Goal: Information Seeking & Learning: Learn about a topic

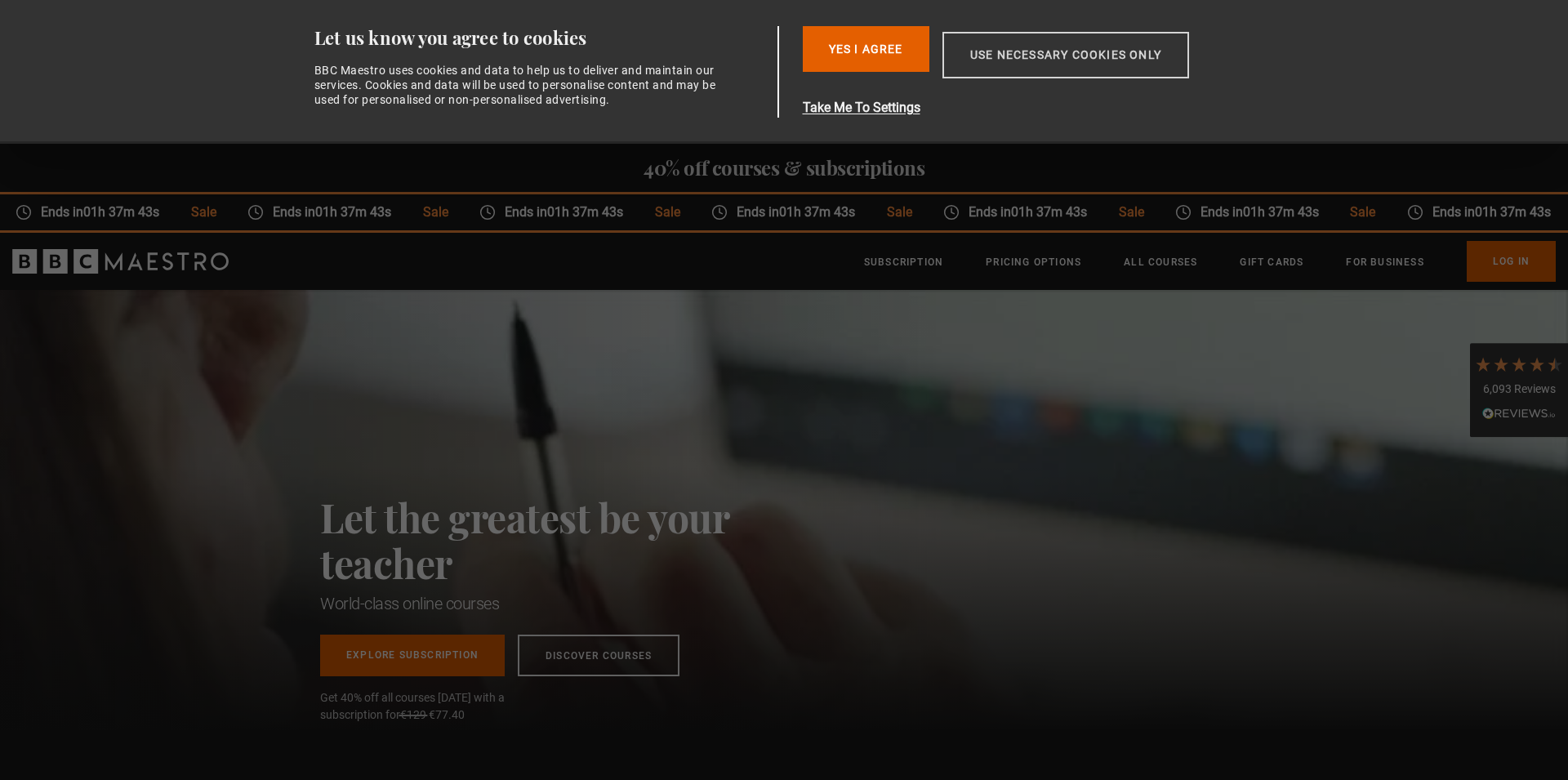
click at [1039, 51] on button "Use necessary cookies only" at bounding box center [1065, 55] width 247 height 47
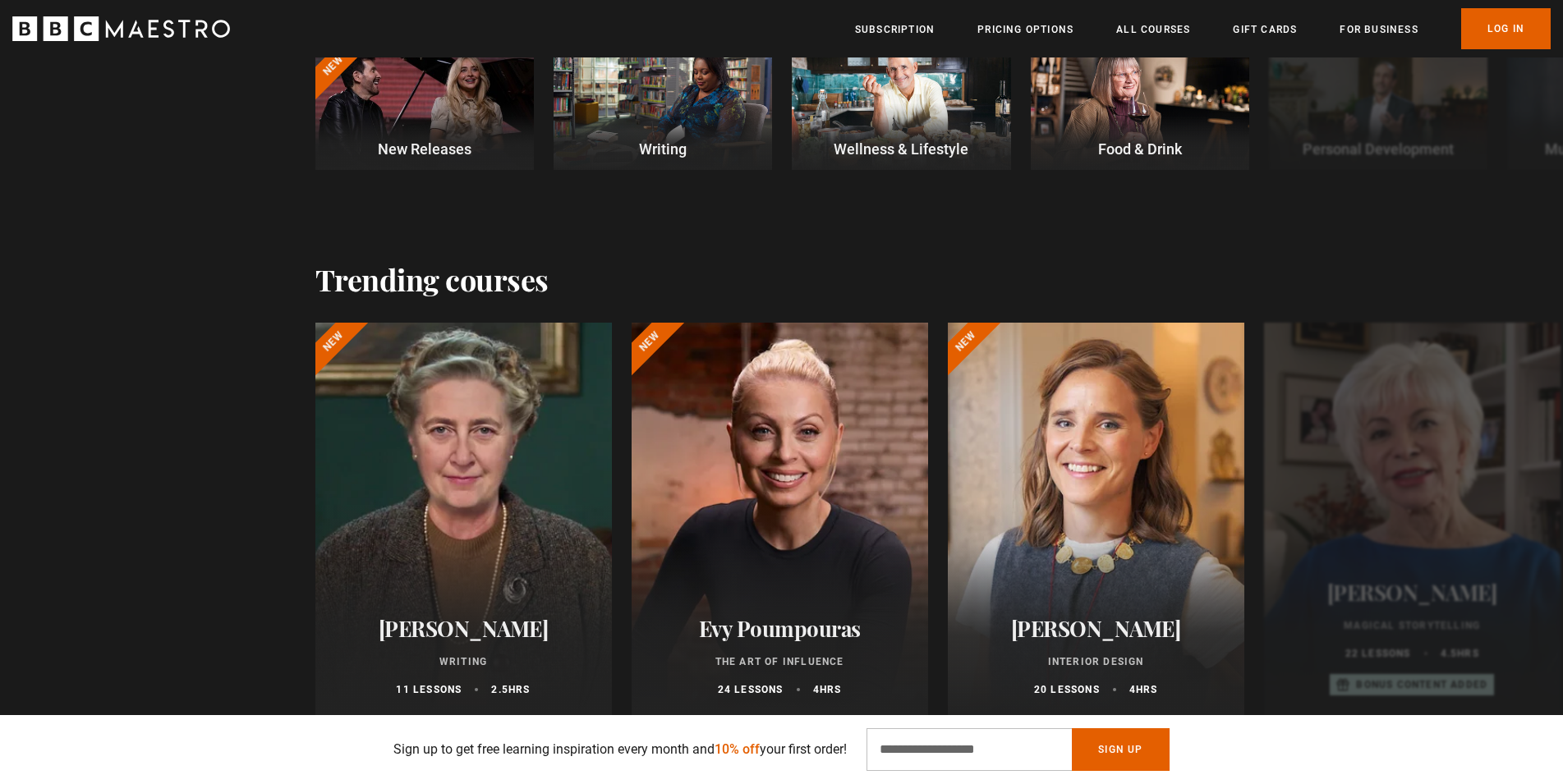
scroll to position [838, 0]
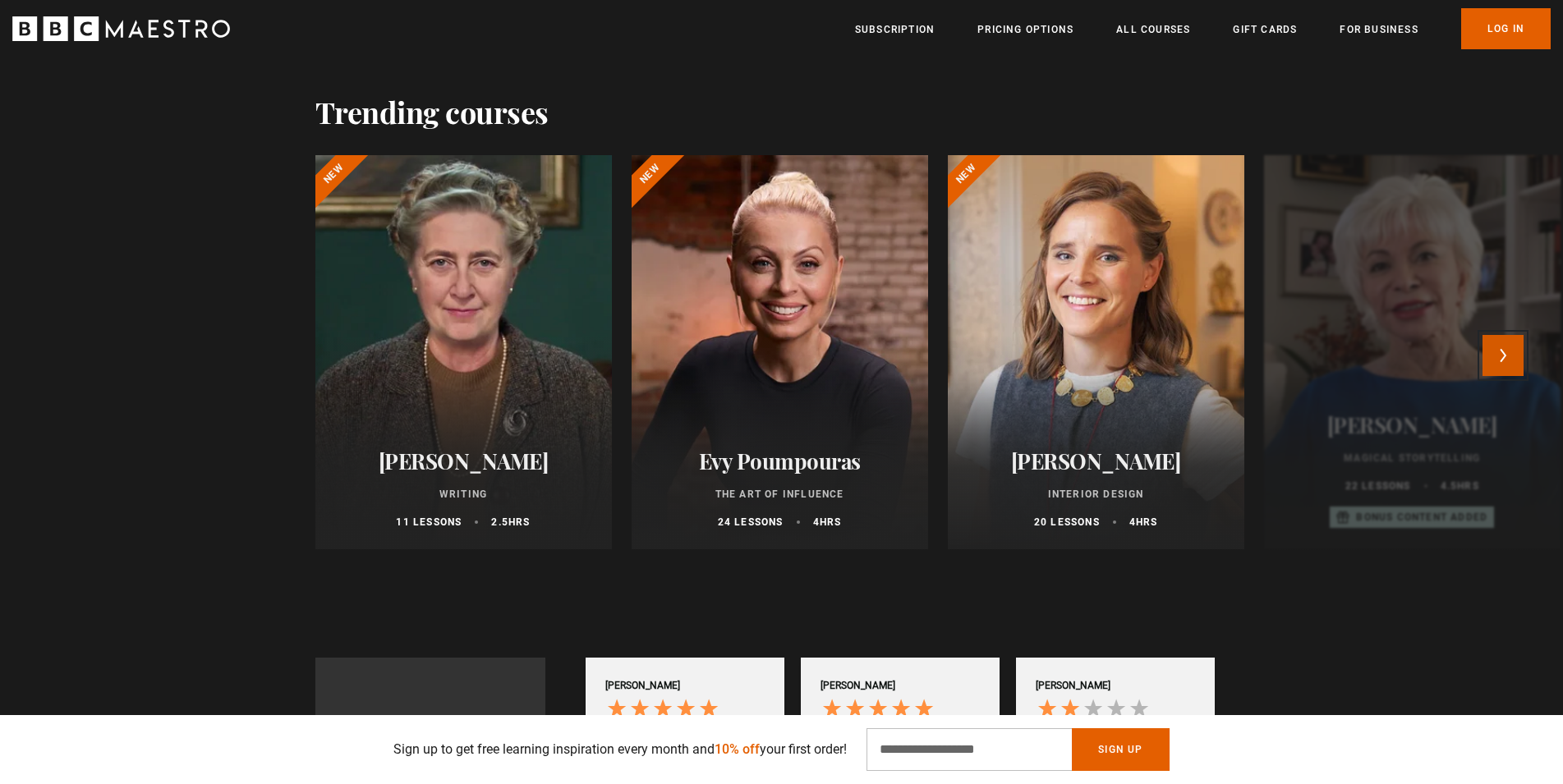
click at [1502, 344] on button "Next" at bounding box center [1503, 355] width 41 height 41
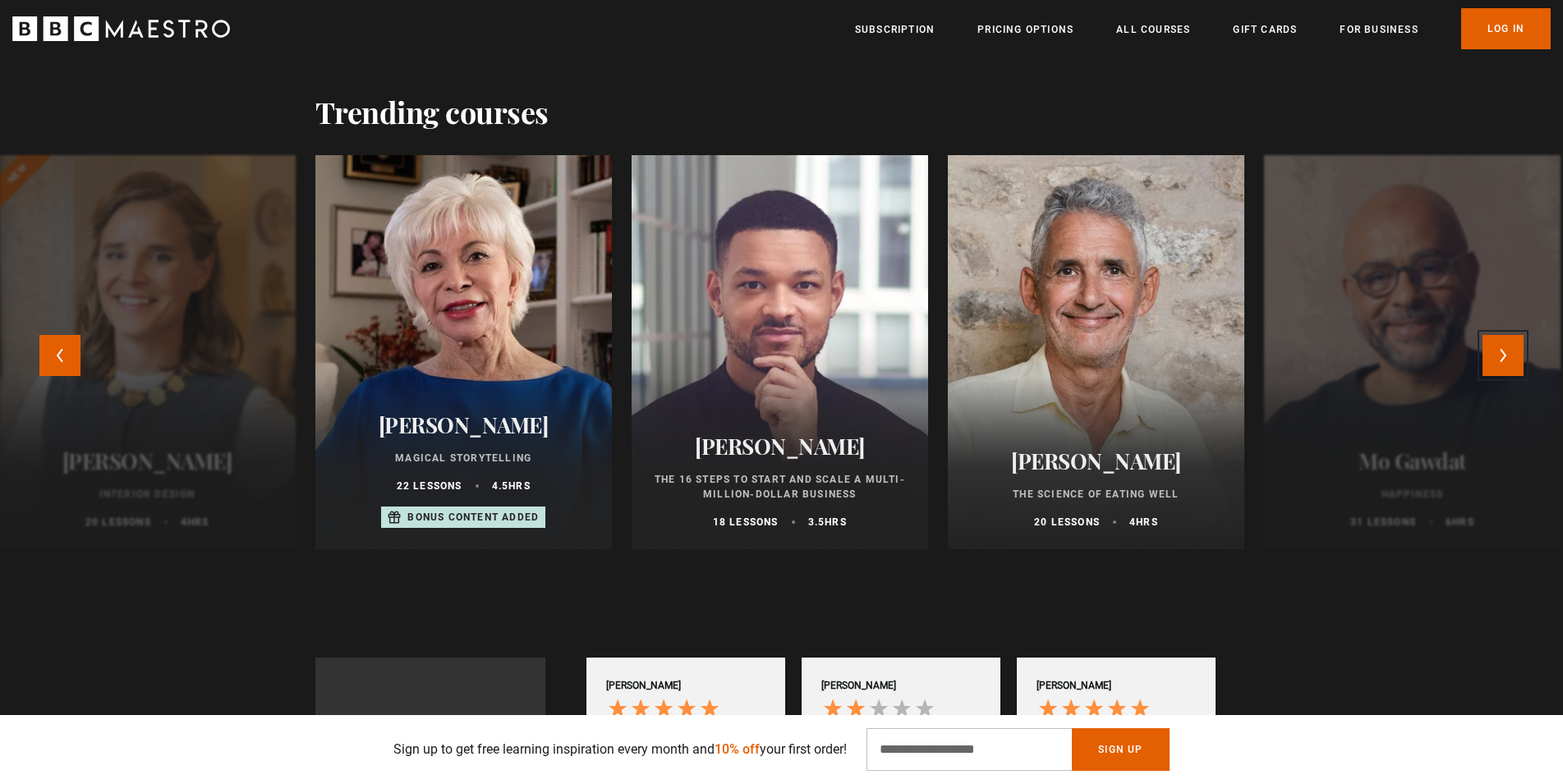
scroll to position [0, 430]
click at [1496, 358] on button "Next" at bounding box center [1503, 355] width 41 height 41
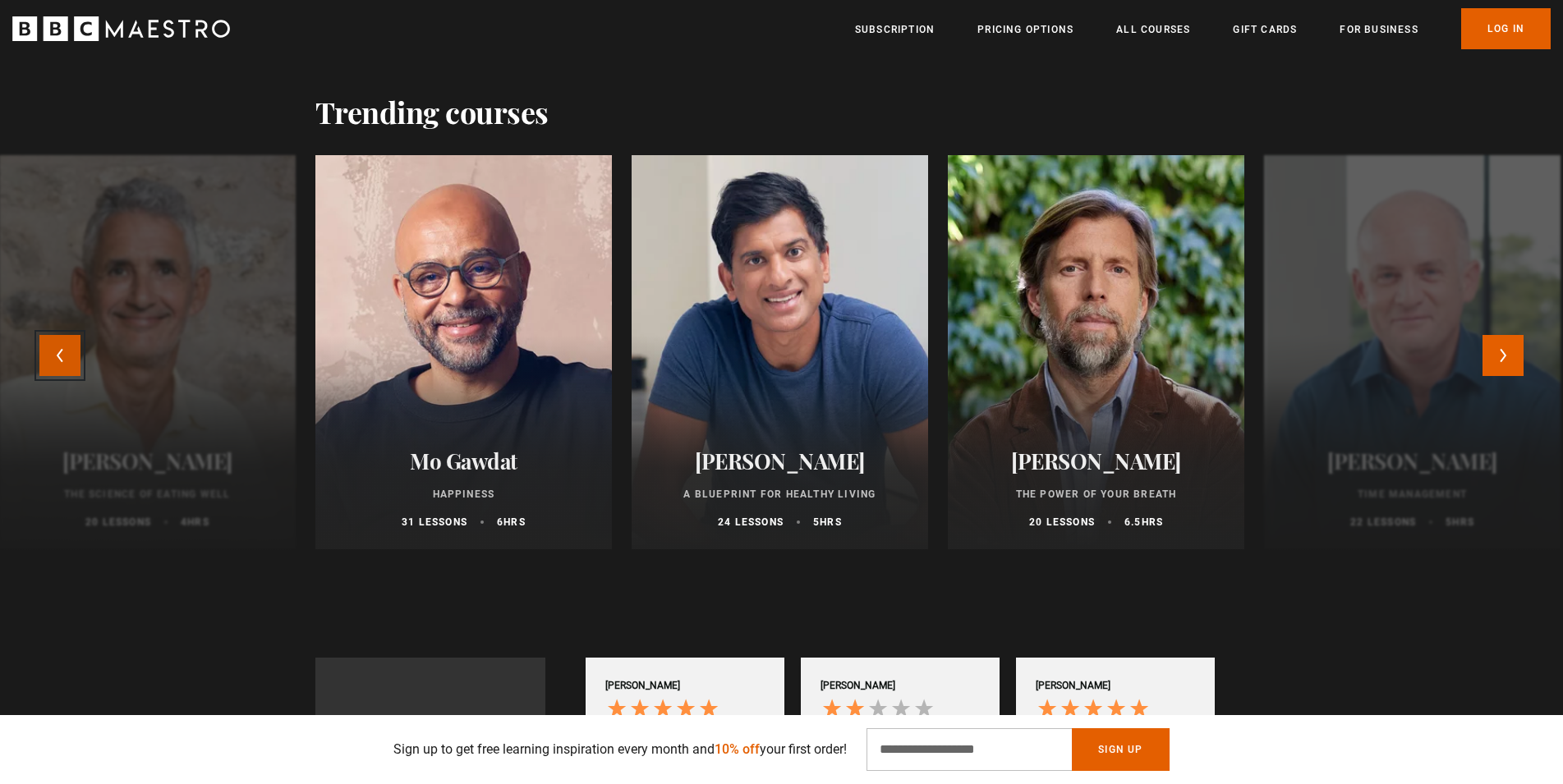
click at [61, 357] on button "Previous" at bounding box center [60, 355] width 41 height 41
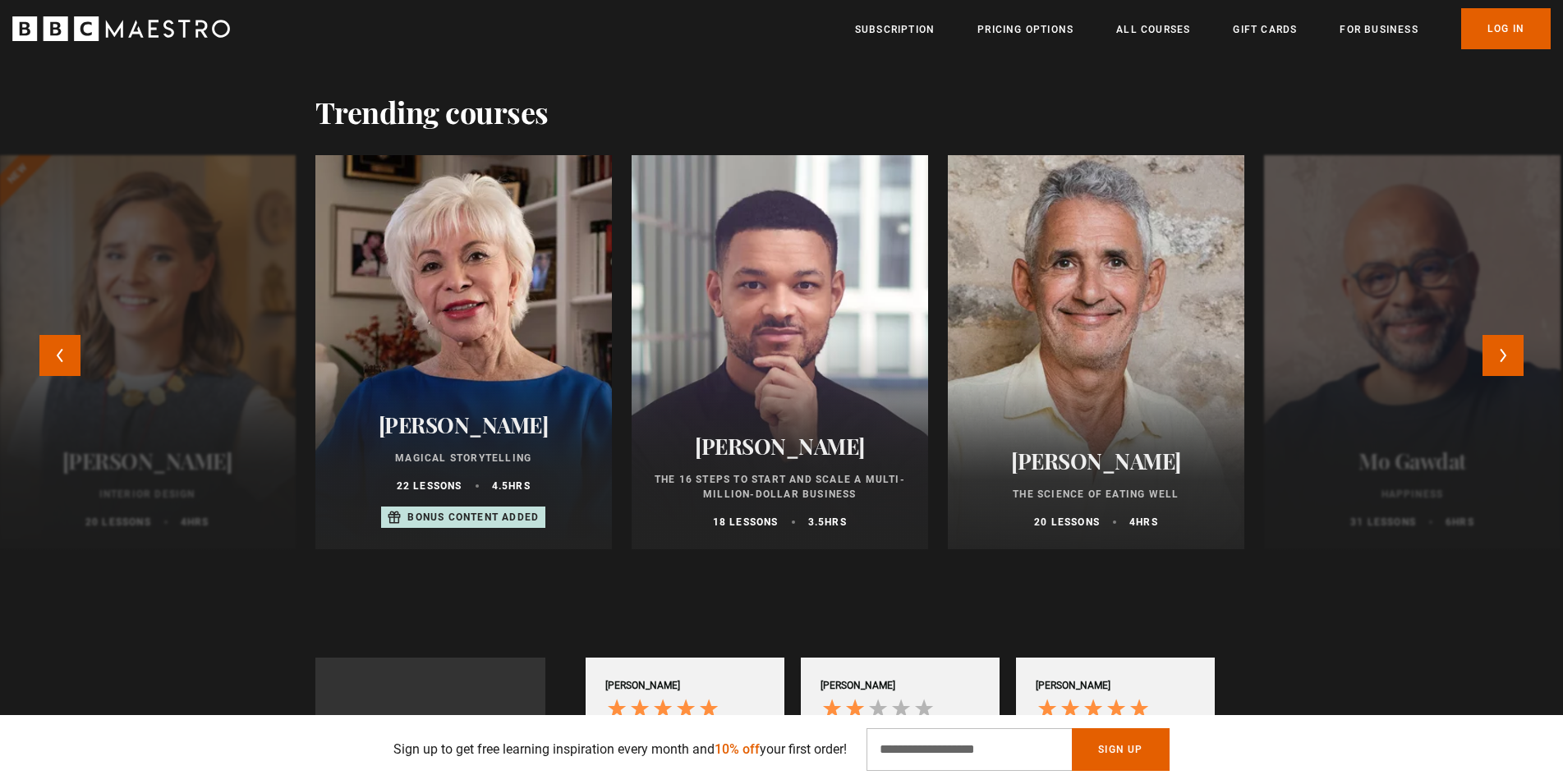
click at [1108, 404] on div at bounding box center [1096, 352] width 326 height 433
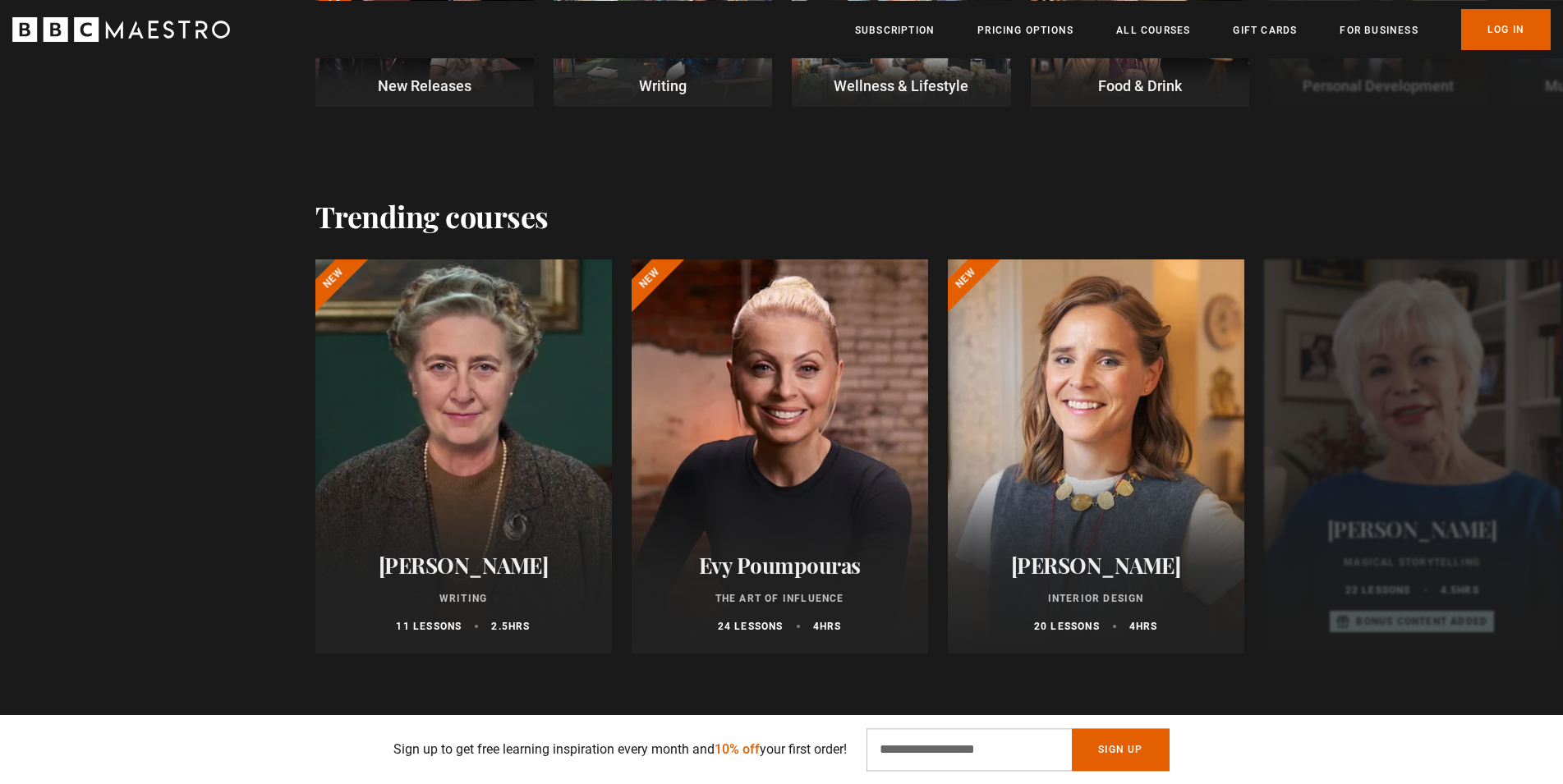
scroll to position [754, 0]
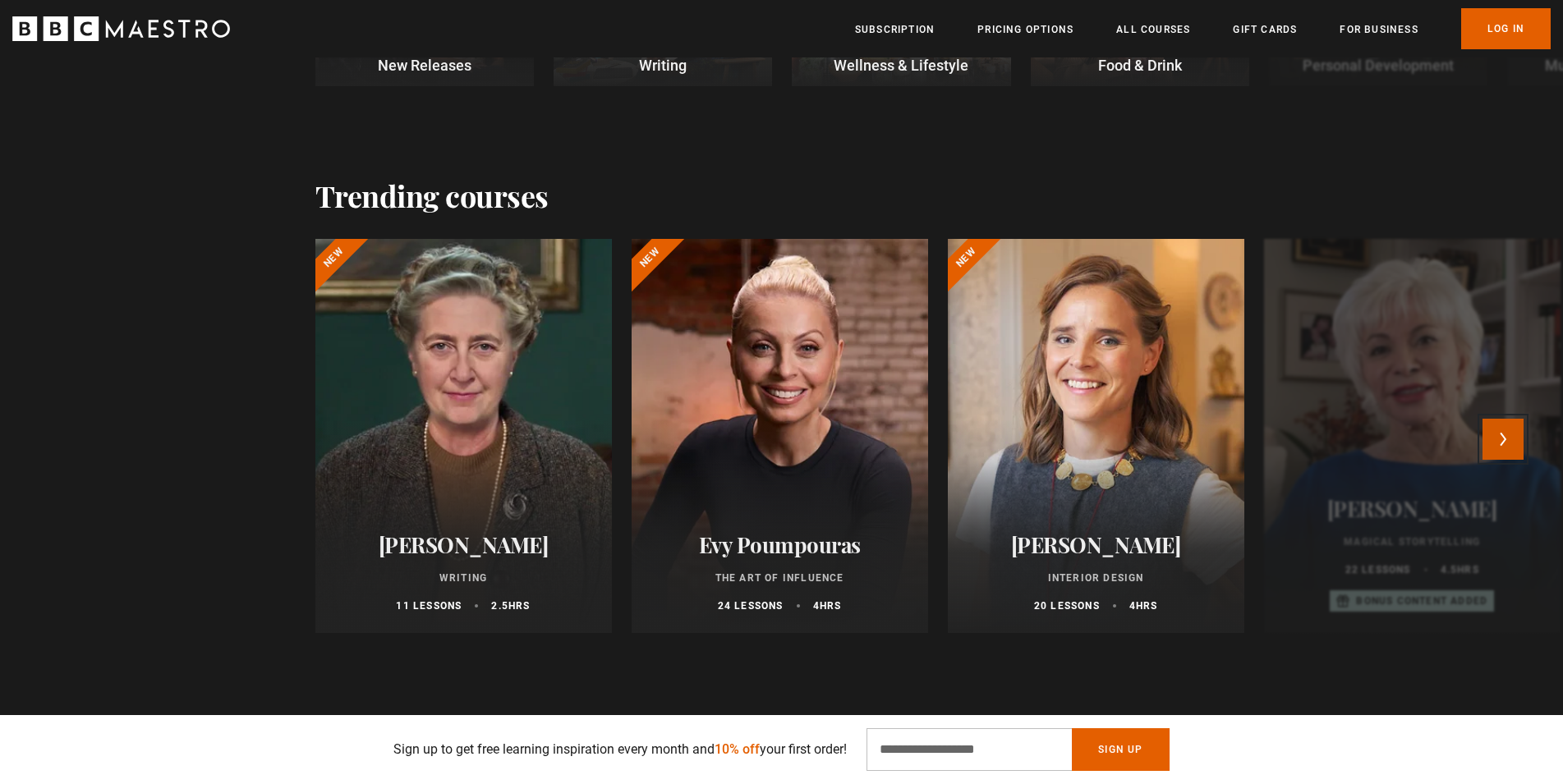
click at [1511, 432] on button "Next" at bounding box center [1503, 439] width 41 height 41
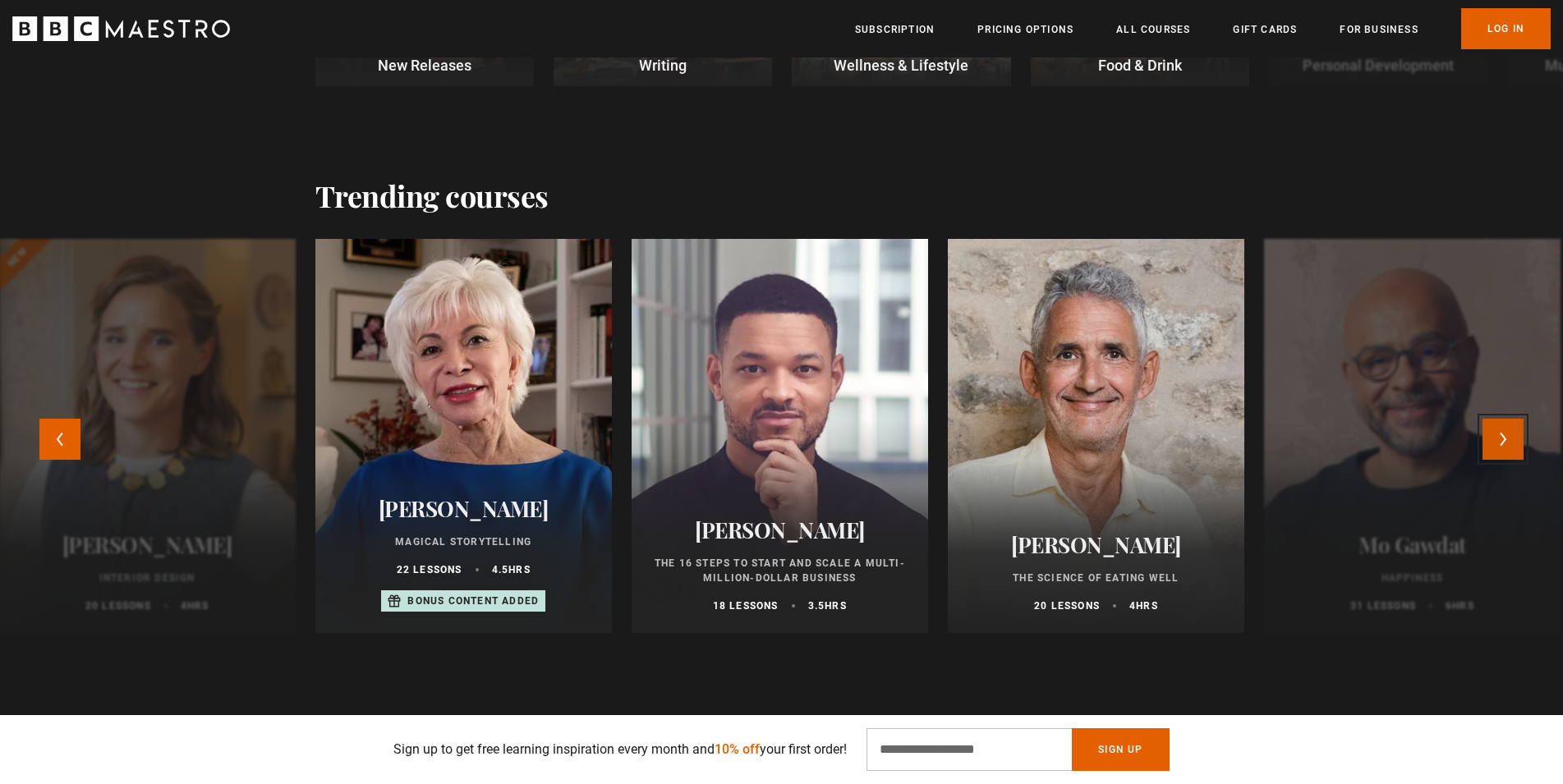
click at [1511, 437] on button "Next" at bounding box center [1503, 439] width 41 height 41
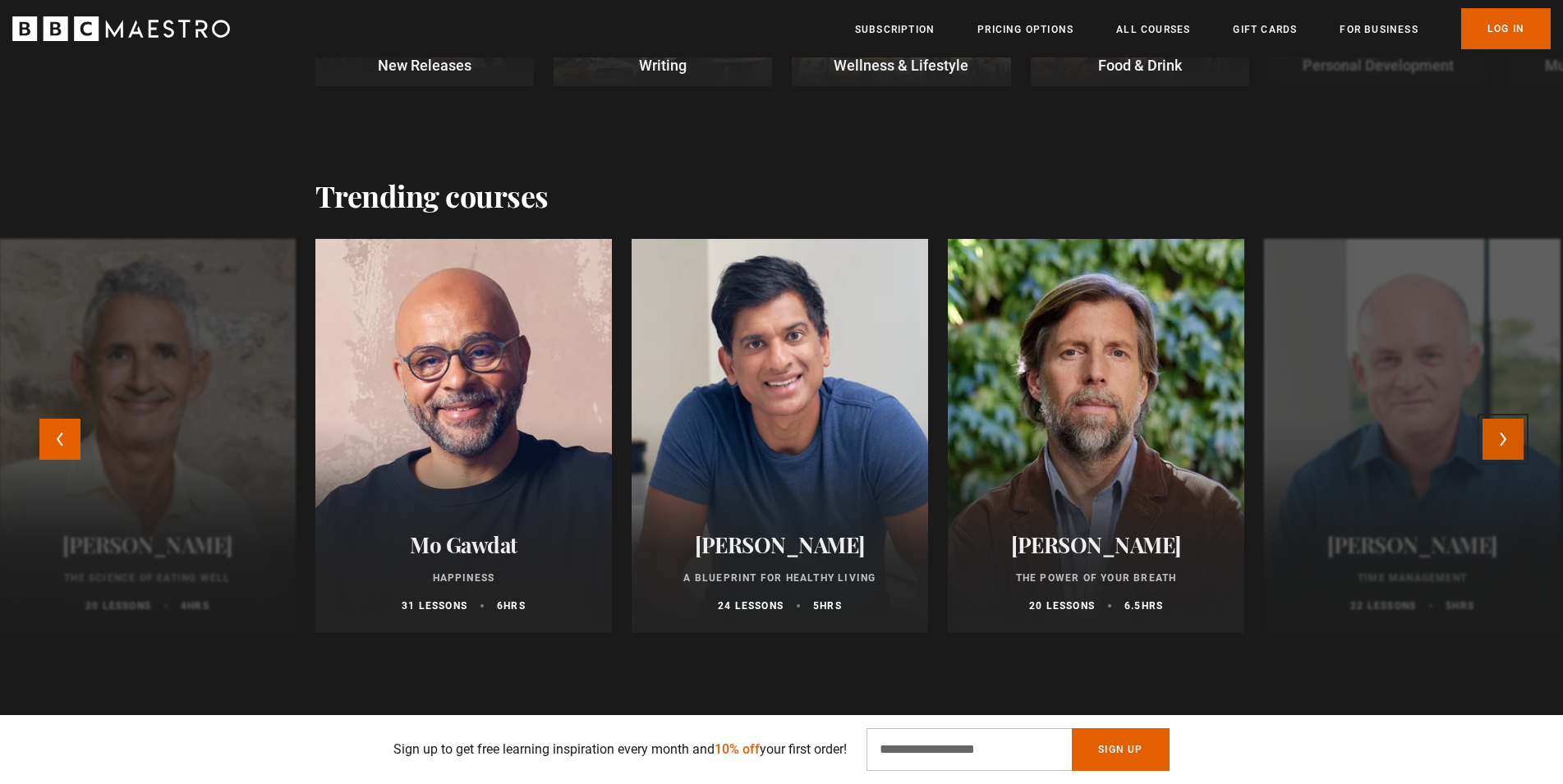
scroll to position [0, 215]
click at [1516, 431] on button "Next" at bounding box center [1503, 439] width 41 height 41
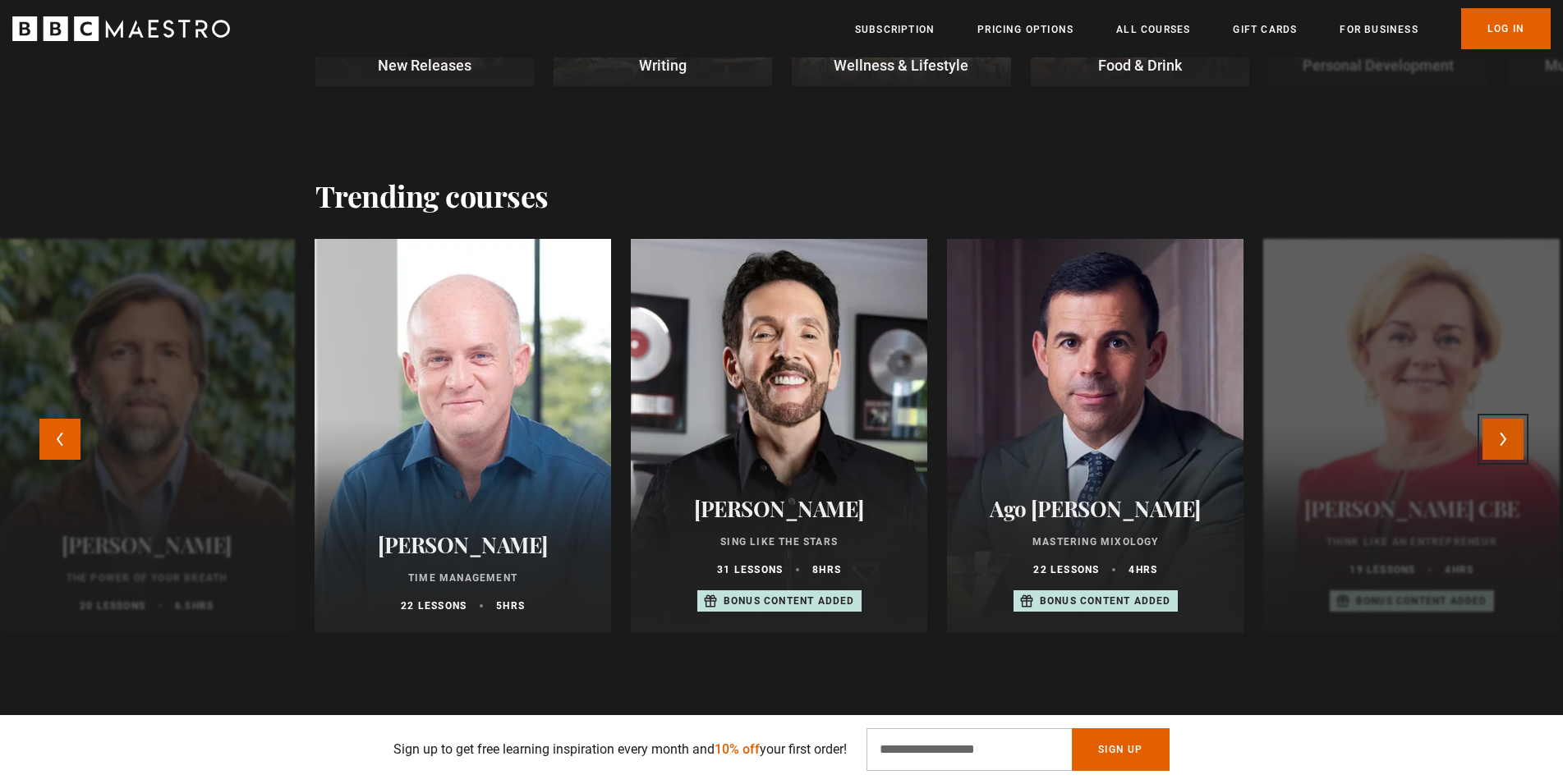
click at [1511, 432] on button "Next" at bounding box center [1503, 439] width 41 height 41
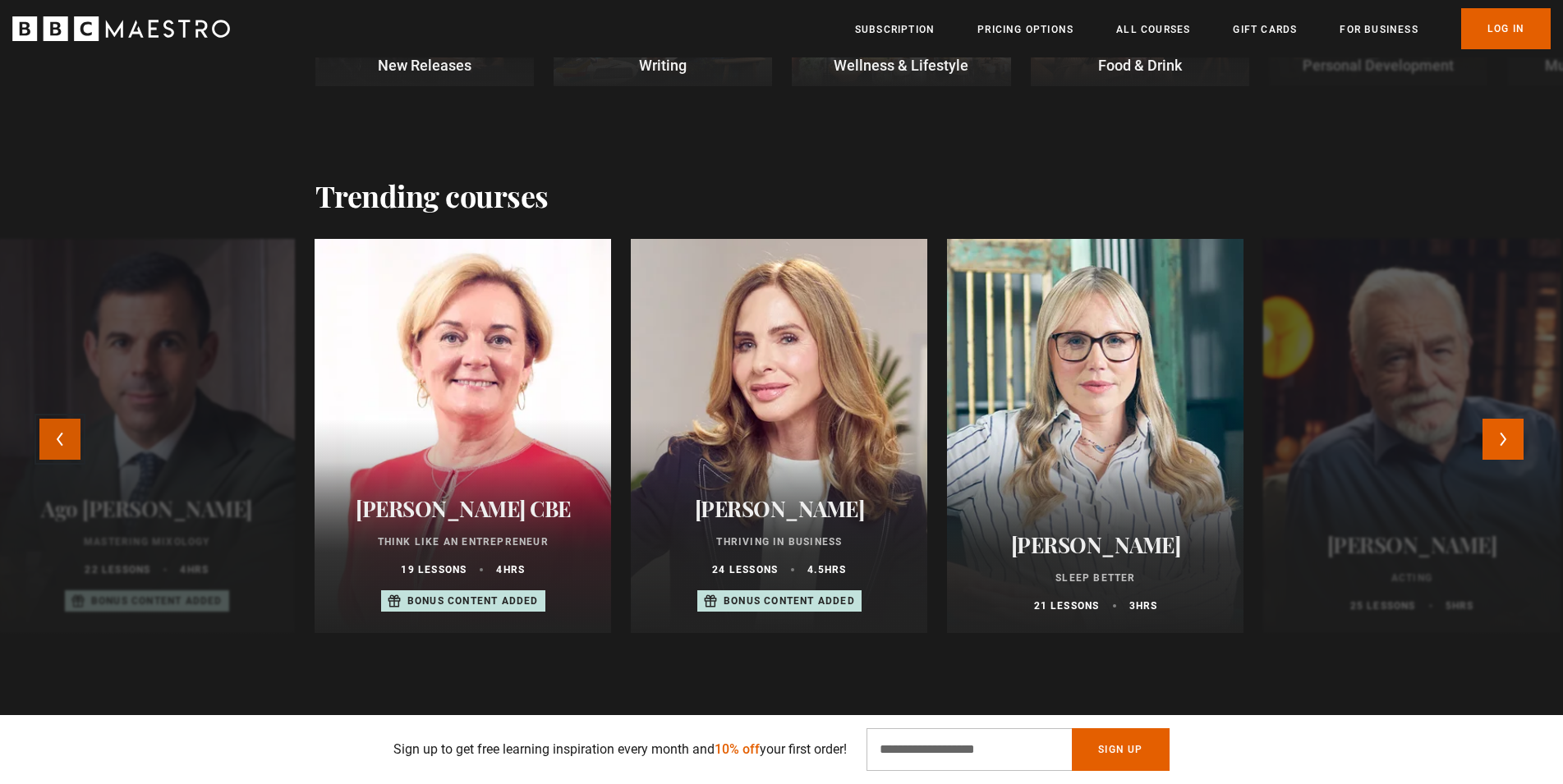
click at [61, 432] on button "Previous" at bounding box center [60, 439] width 41 height 41
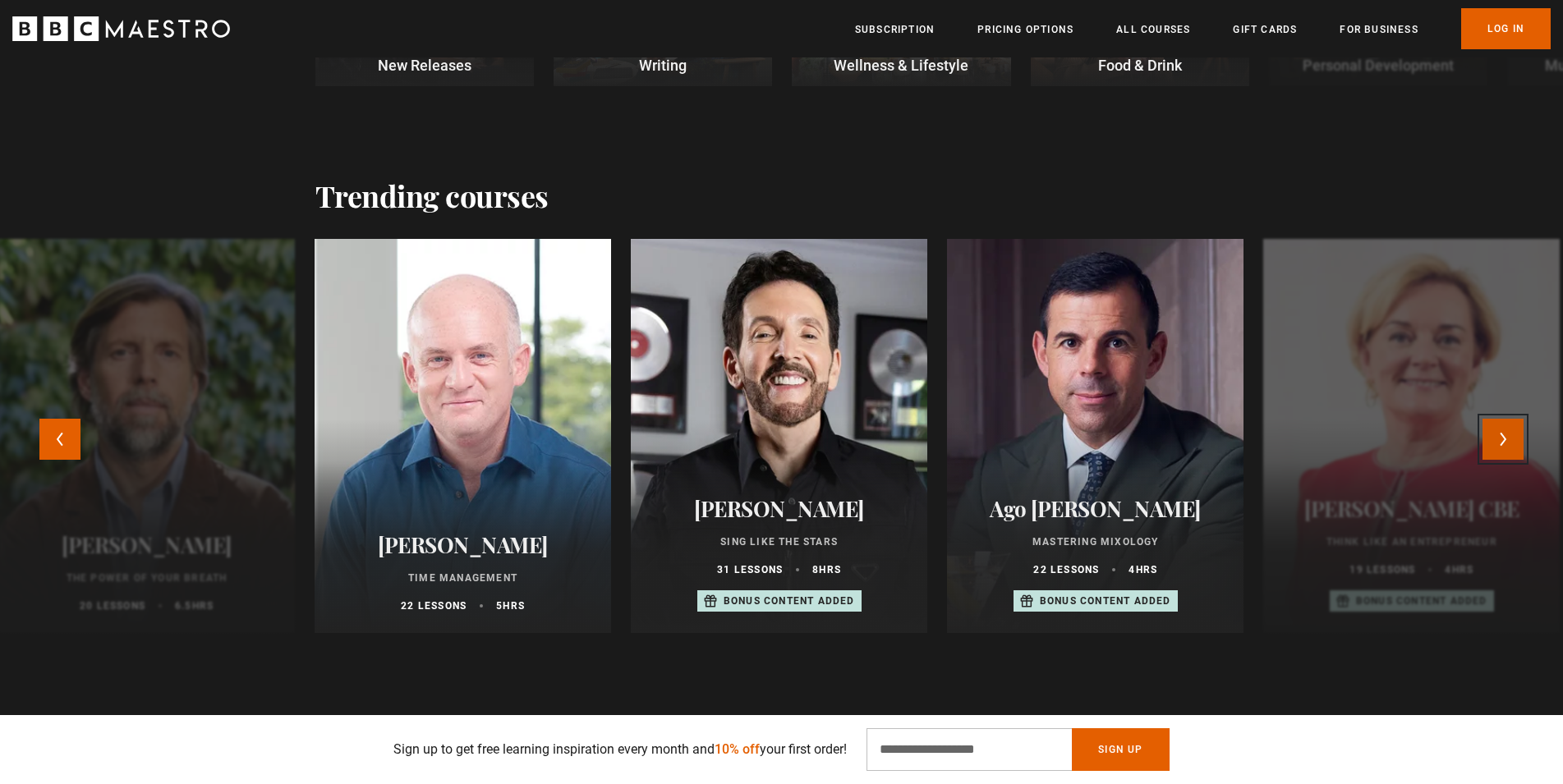
click at [1523, 429] on button "Next" at bounding box center [1503, 439] width 41 height 41
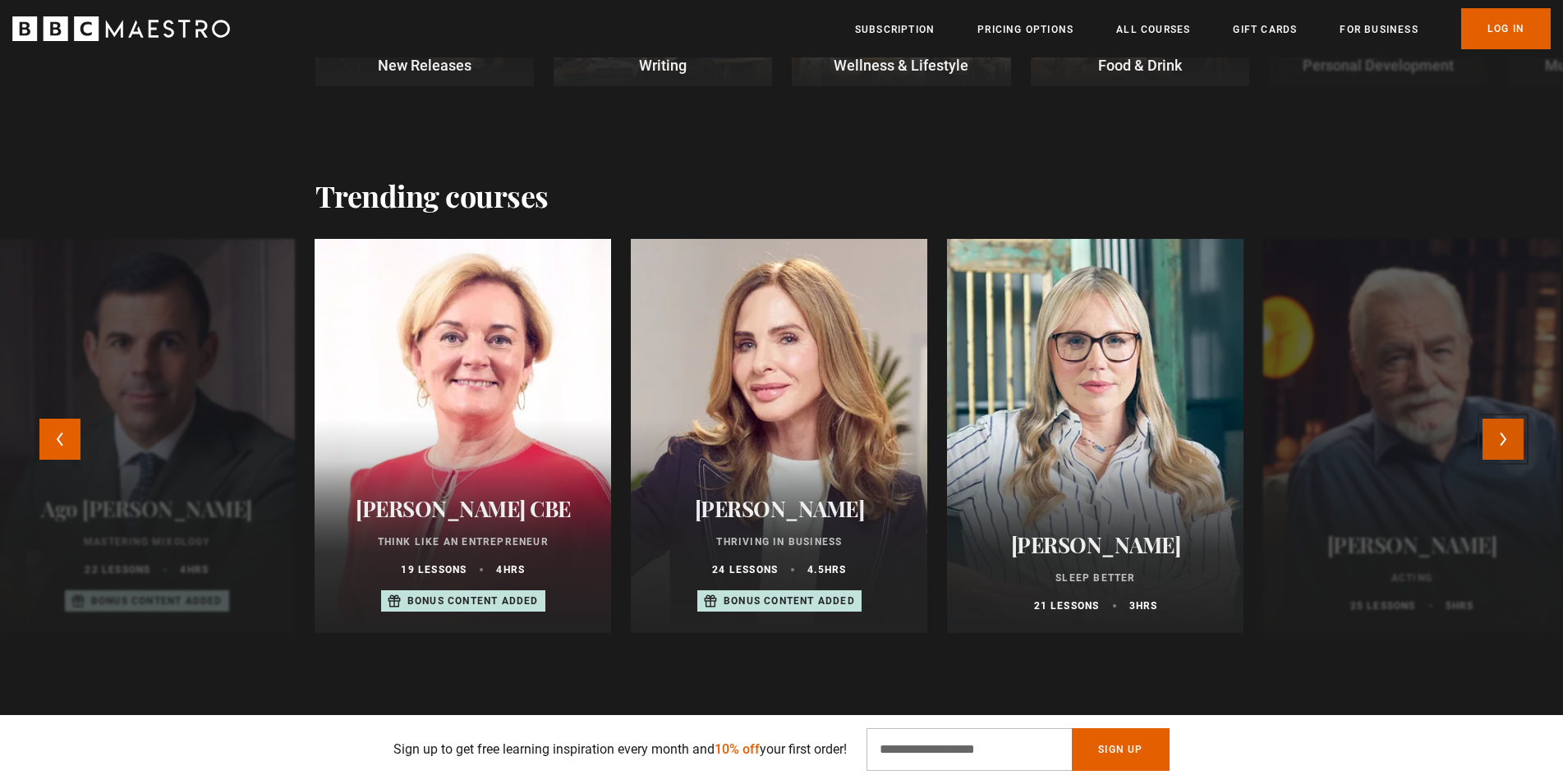
scroll to position [0, 430]
click at [1519, 436] on button "Next" at bounding box center [1503, 439] width 41 height 41
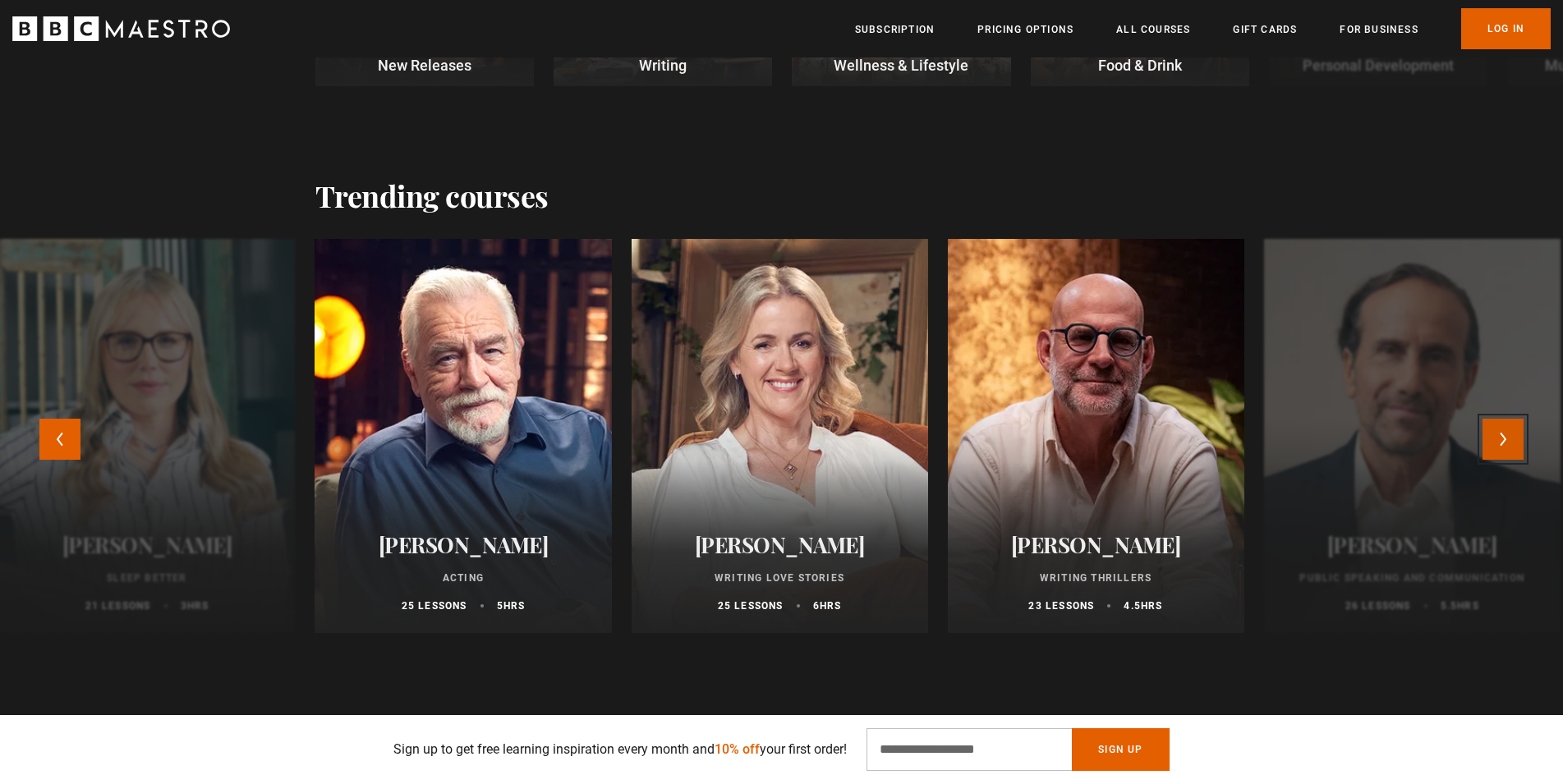
click at [1519, 436] on button "Next" at bounding box center [1503, 439] width 41 height 41
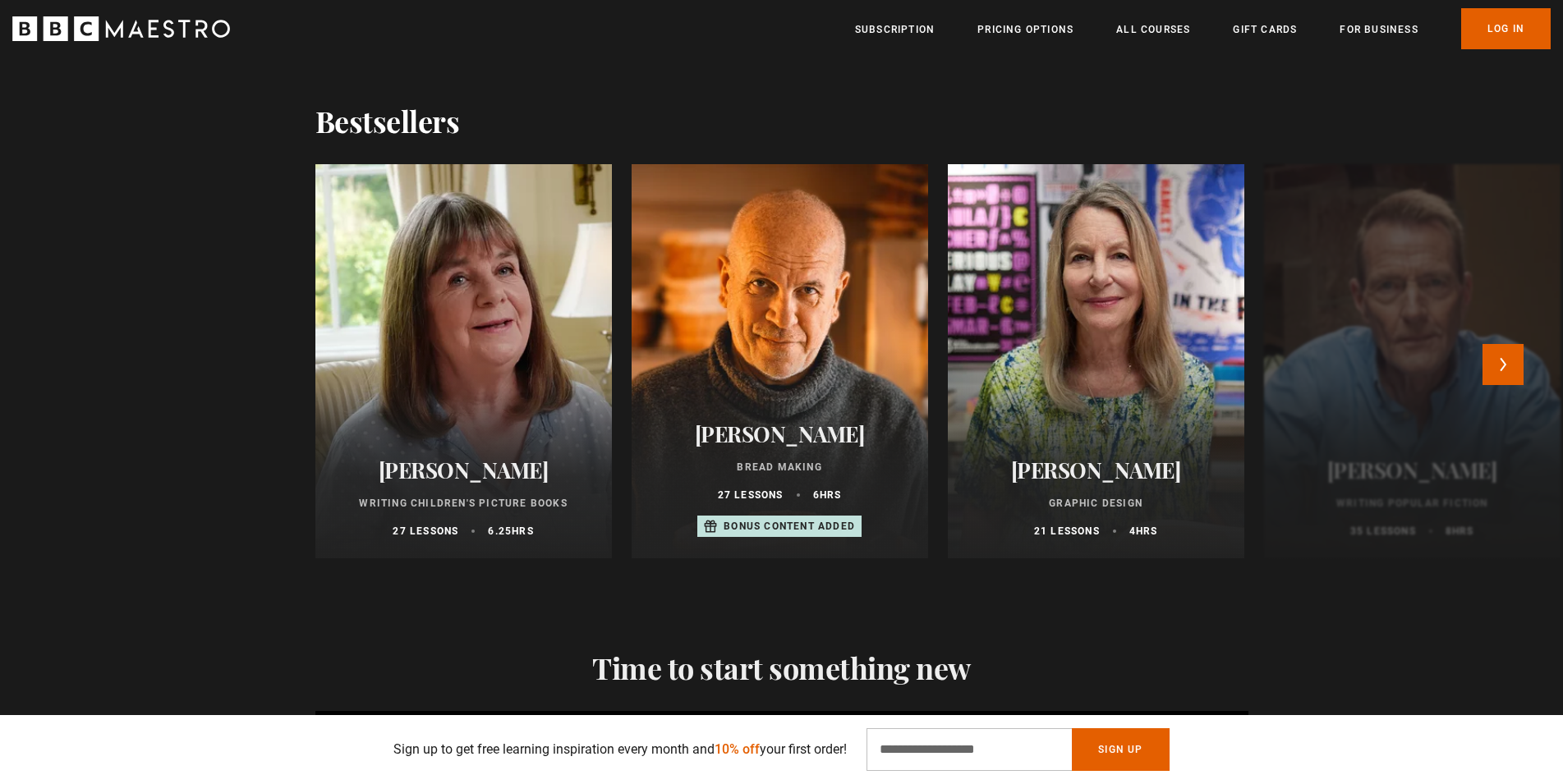
scroll to position [0, 646]
click at [1512, 362] on button "Next" at bounding box center [1503, 364] width 41 height 41
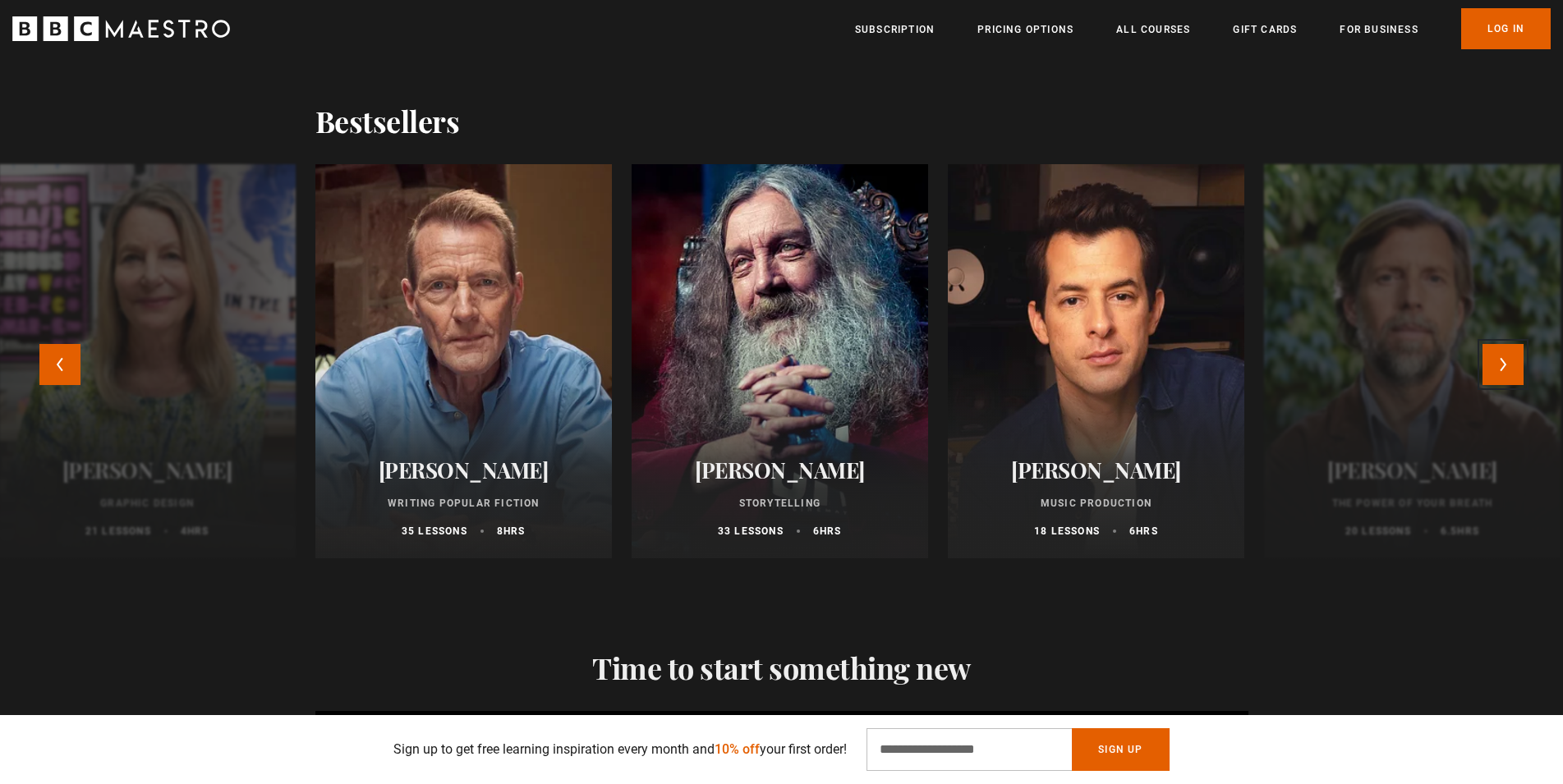
scroll to position [0, 861]
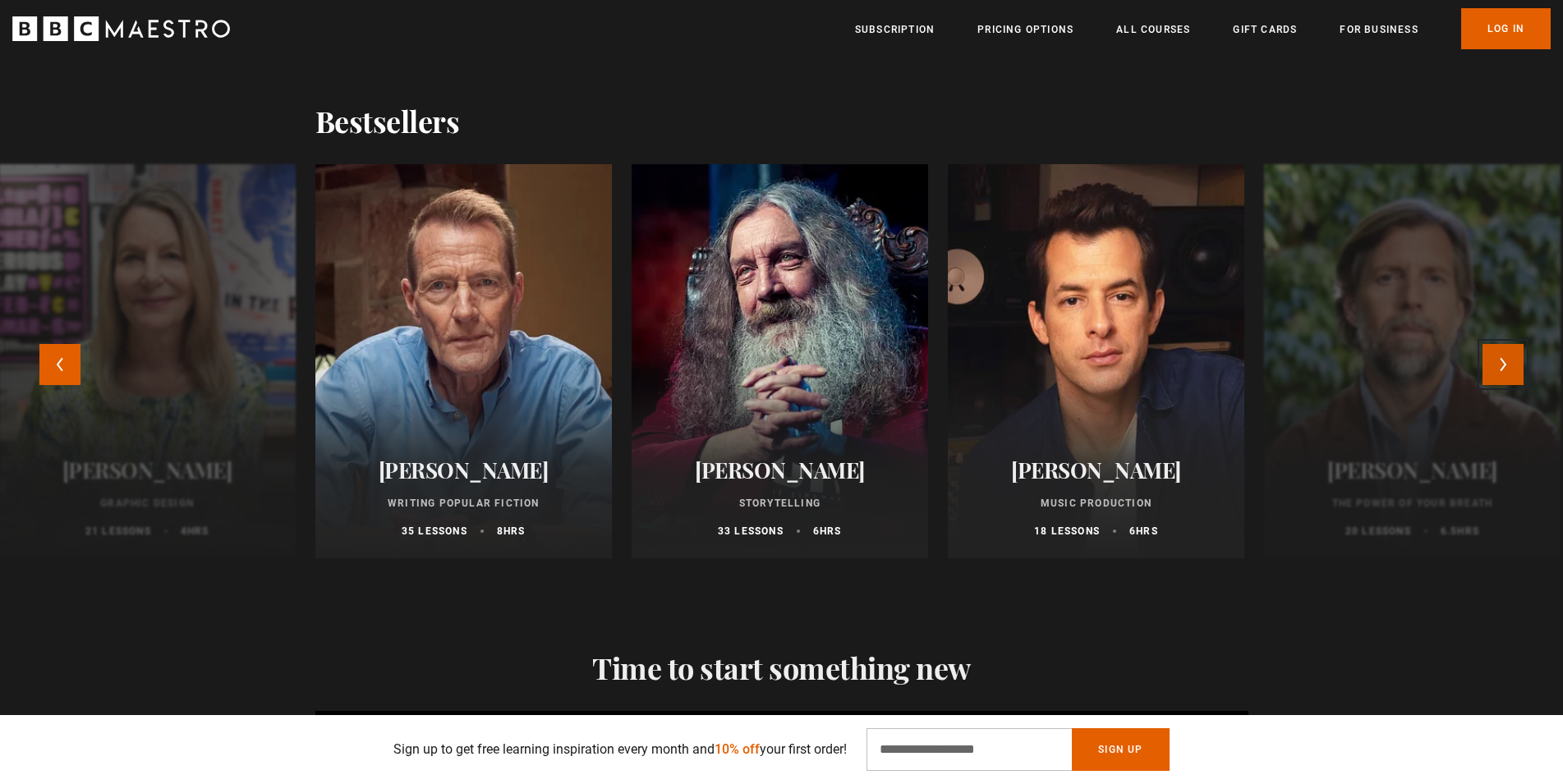
click at [1496, 364] on button "Next" at bounding box center [1503, 364] width 41 height 41
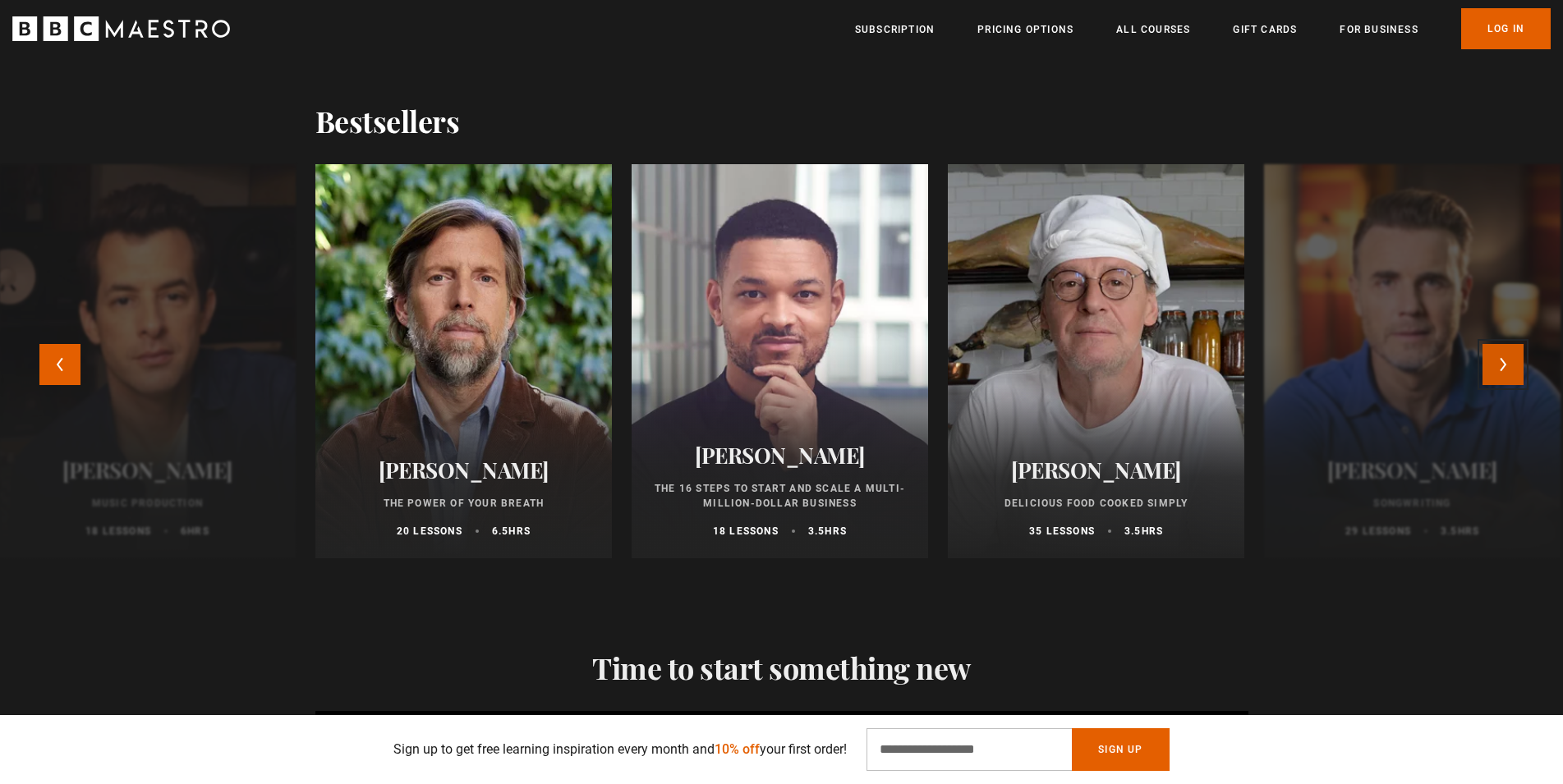
click at [1500, 365] on button "Next" at bounding box center [1503, 364] width 41 height 41
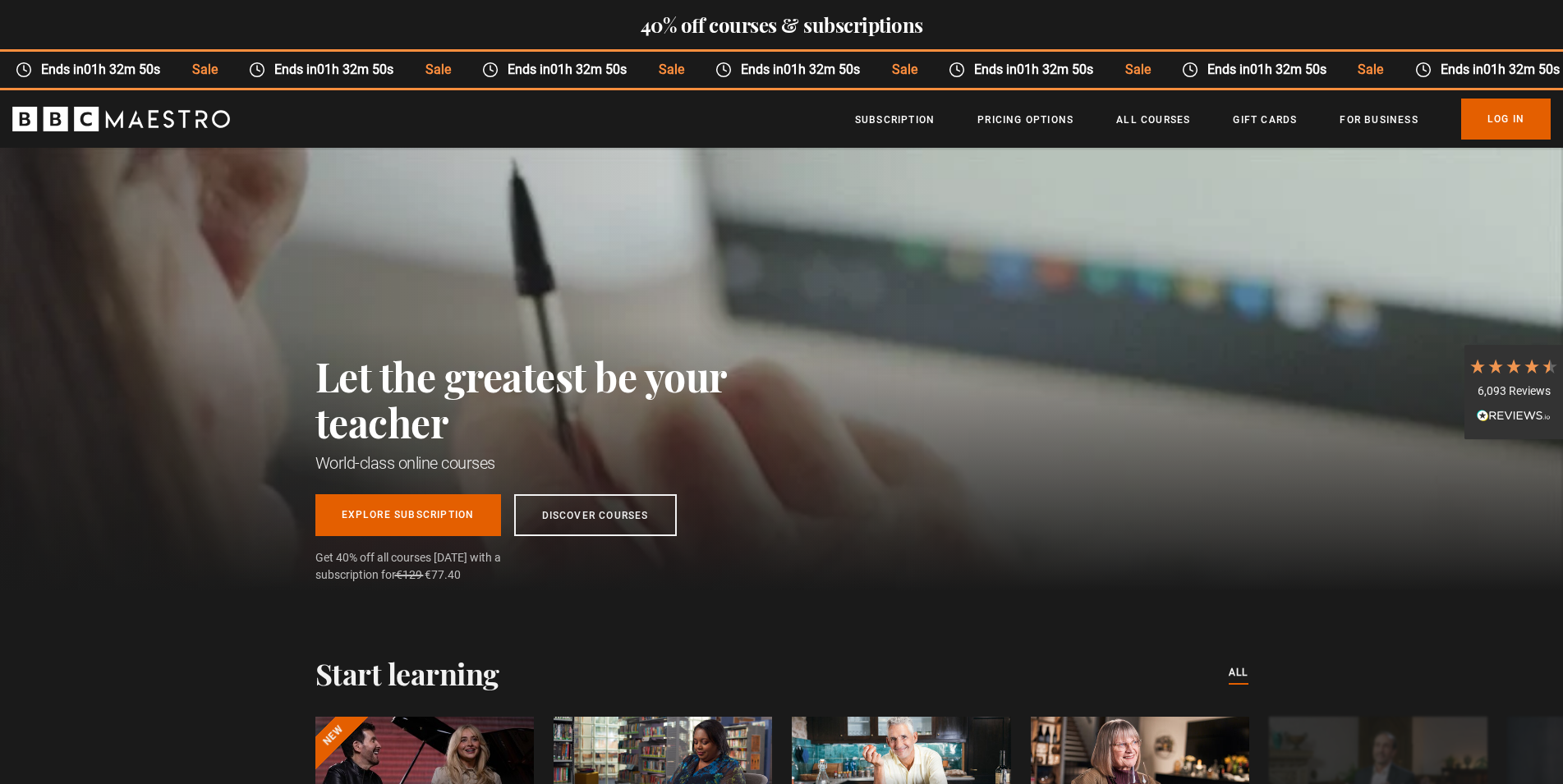
scroll to position [0, 1938]
